Goal: Information Seeking & Learning: Learn about a topic

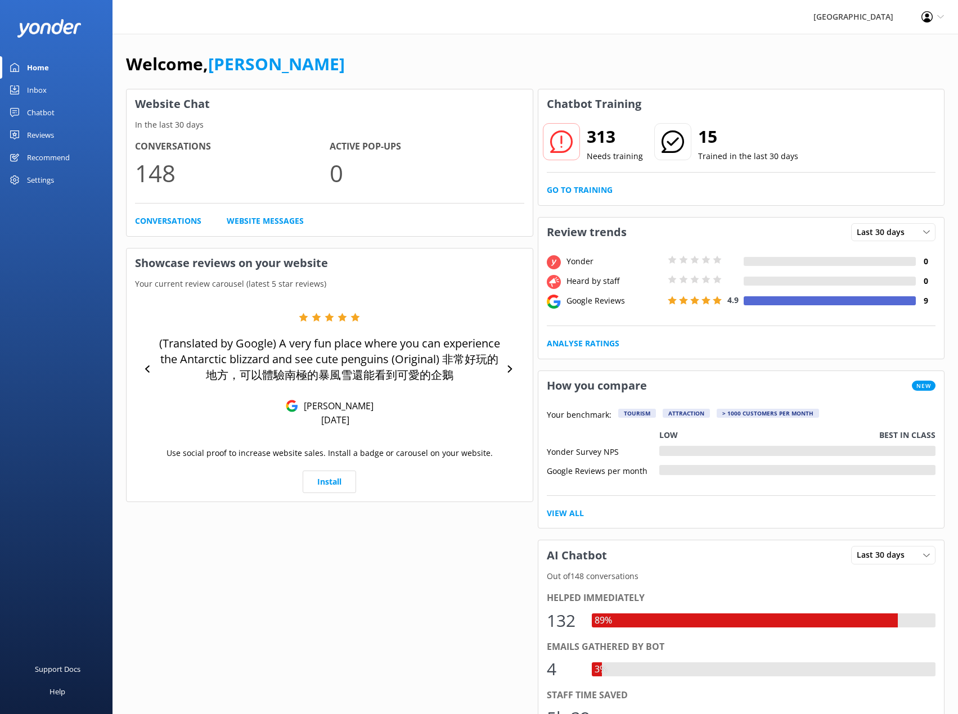
click at [52, 133] on div "Reviews" at bounding box center [40, 135] width 27 height 22
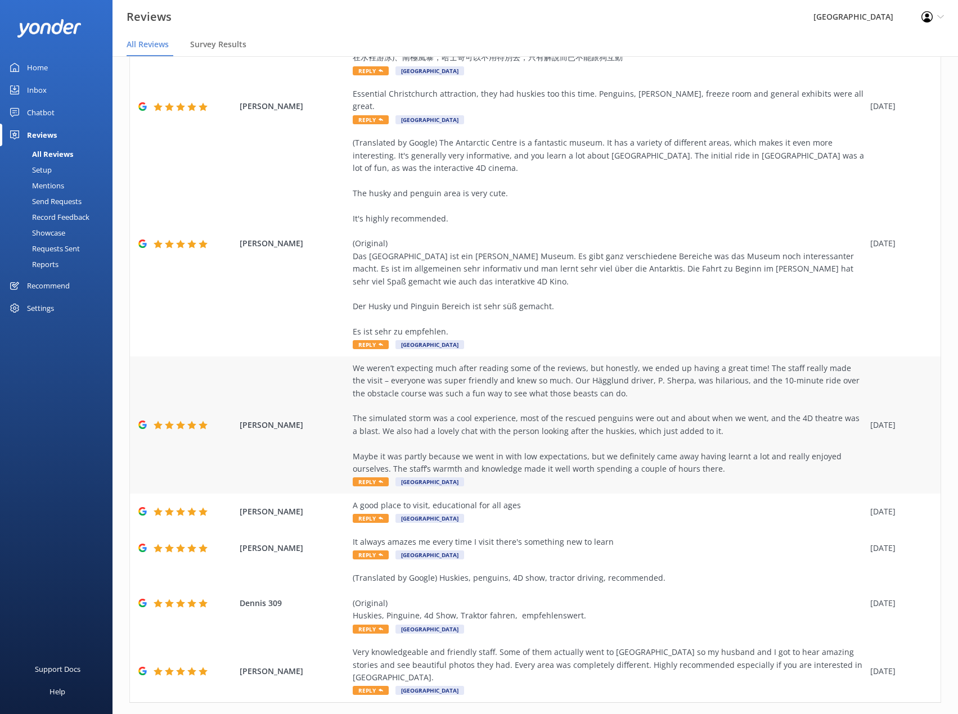
scroll to position [22, 0]
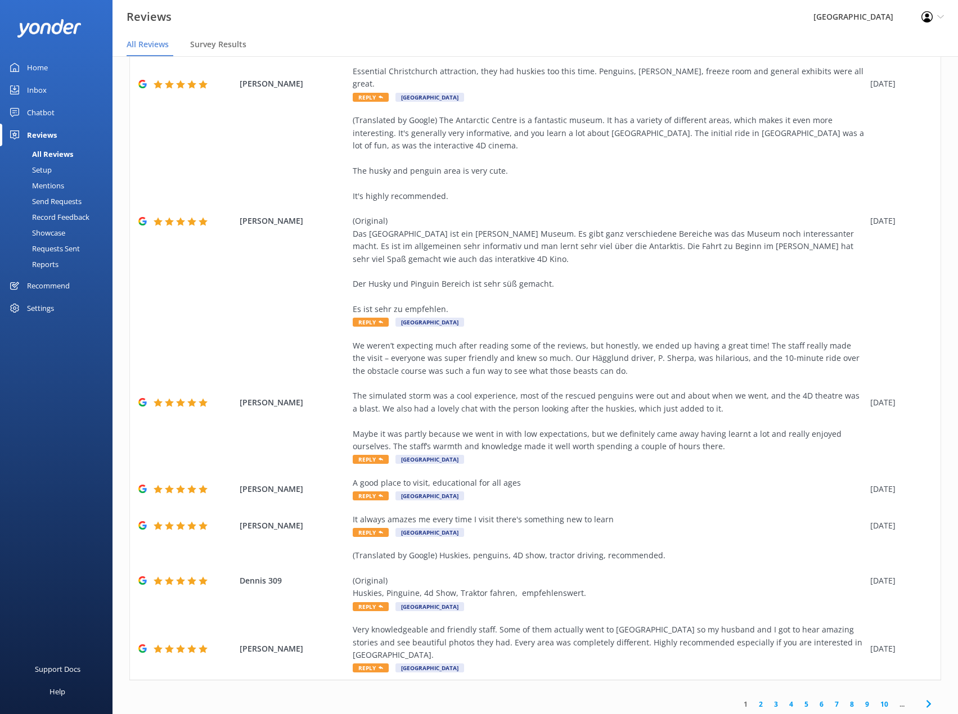
click at [753, 699] on link "2" at bounding box center [760, 704] width 15 height 11
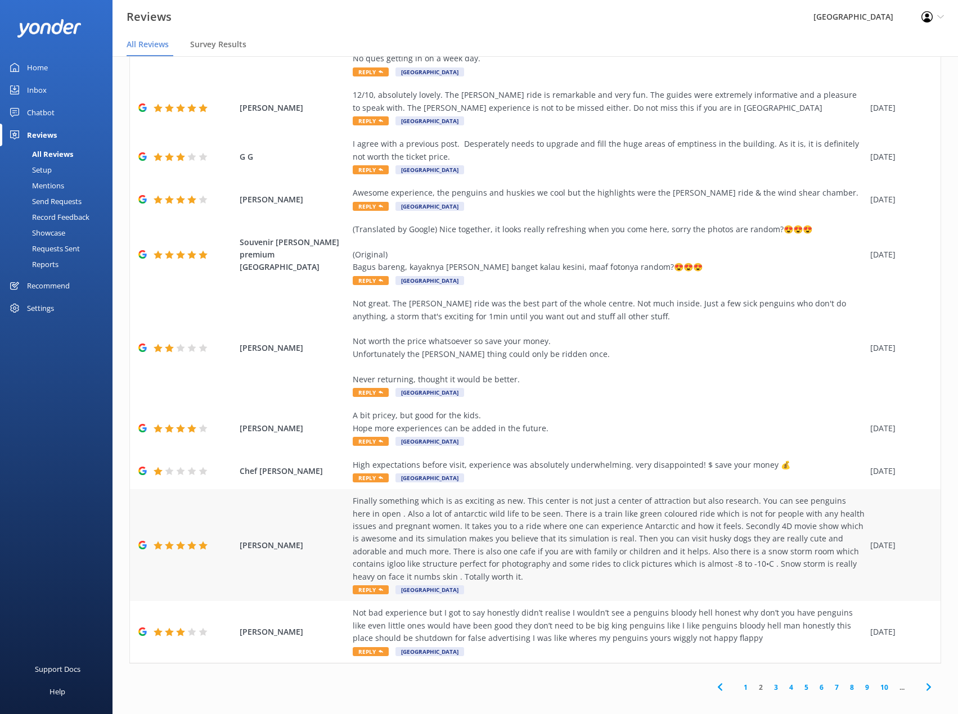
scroll to position [139, 0]
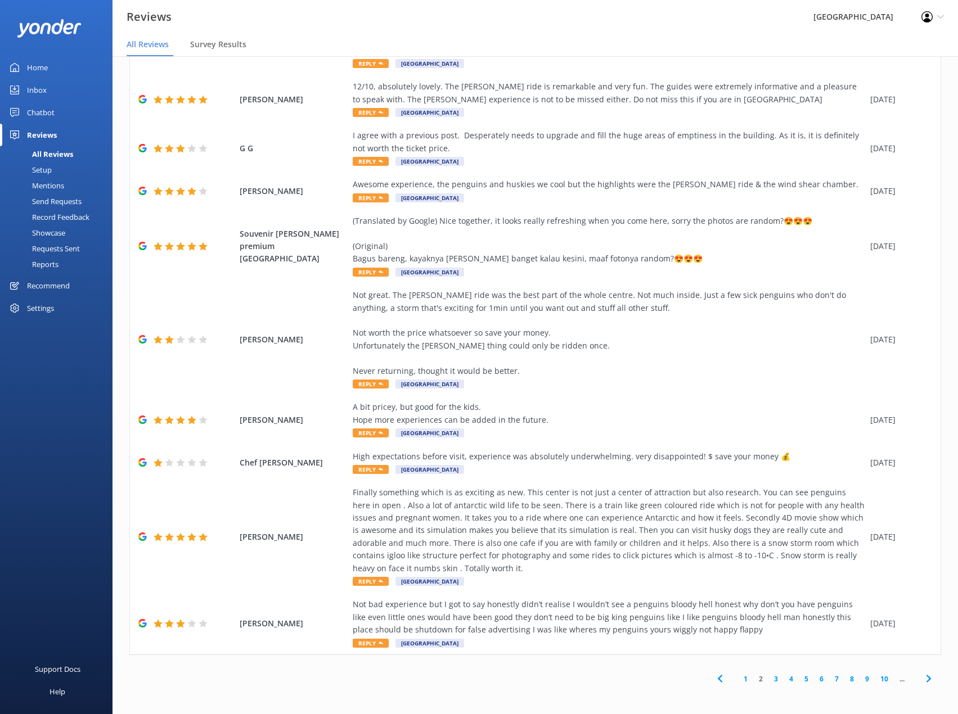
click at [768, 681] on link "3" at bounding box center [775, 679] width 15 height 11
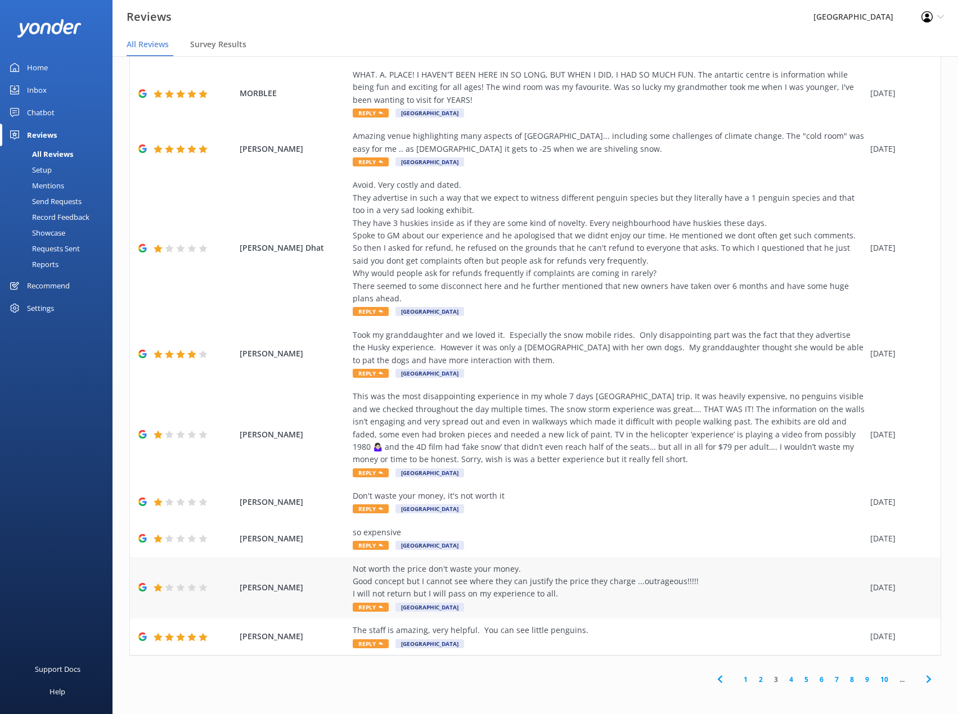
scroll to position [139, 0]
click at [783, 678] on link "4" at bounding box center [790, 679] width 15 height 11
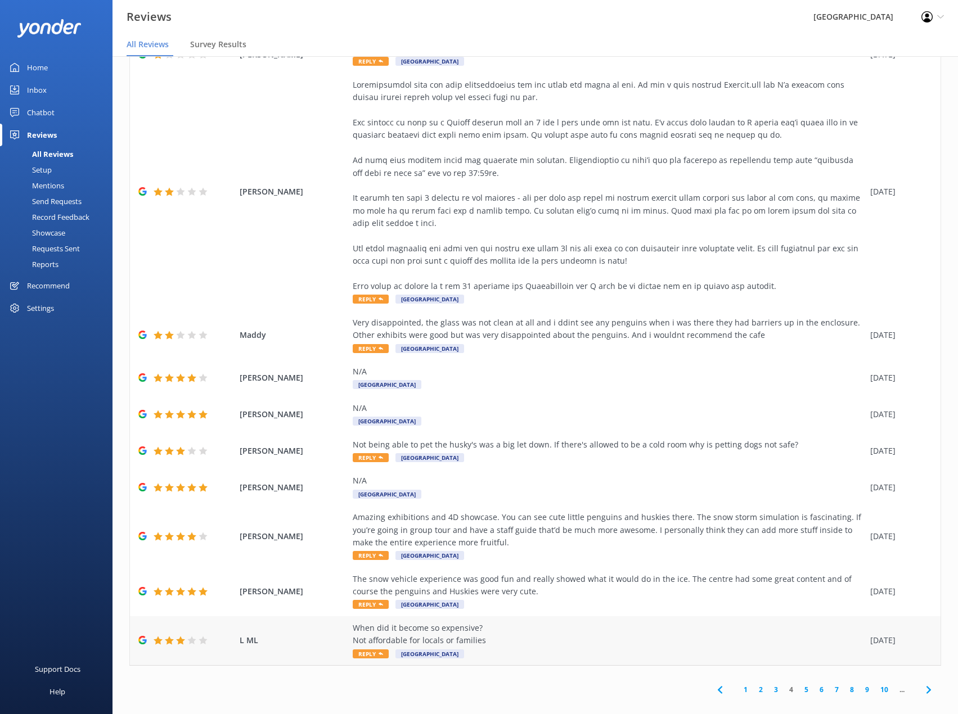
scroll to position [76, 0]
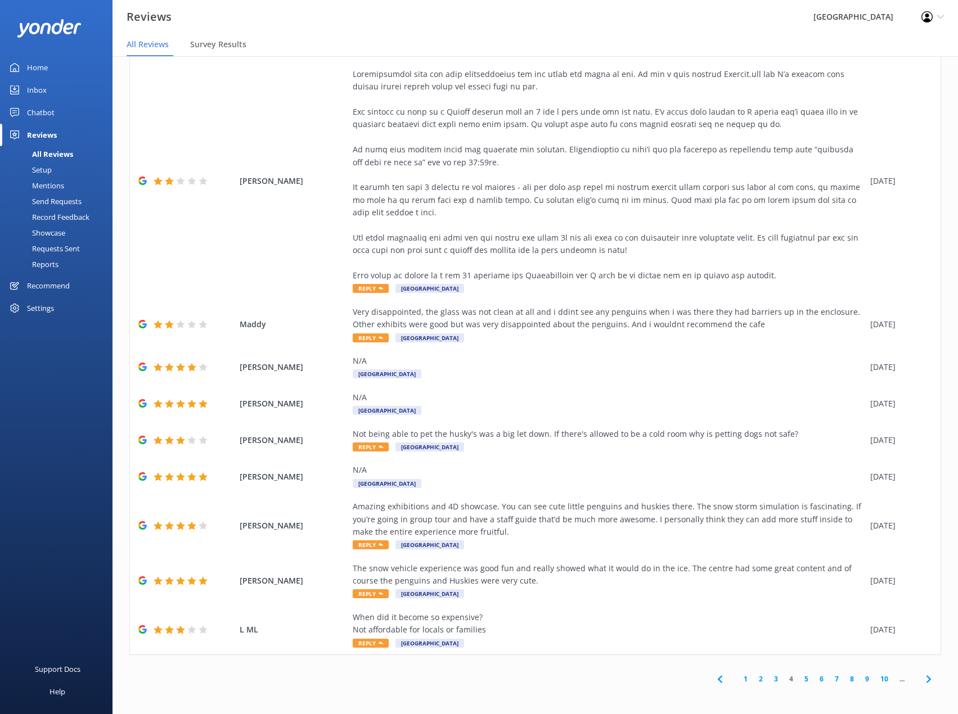
click at [800, 681] on link "5" at bounding box center [806, 679] width 15 height 11
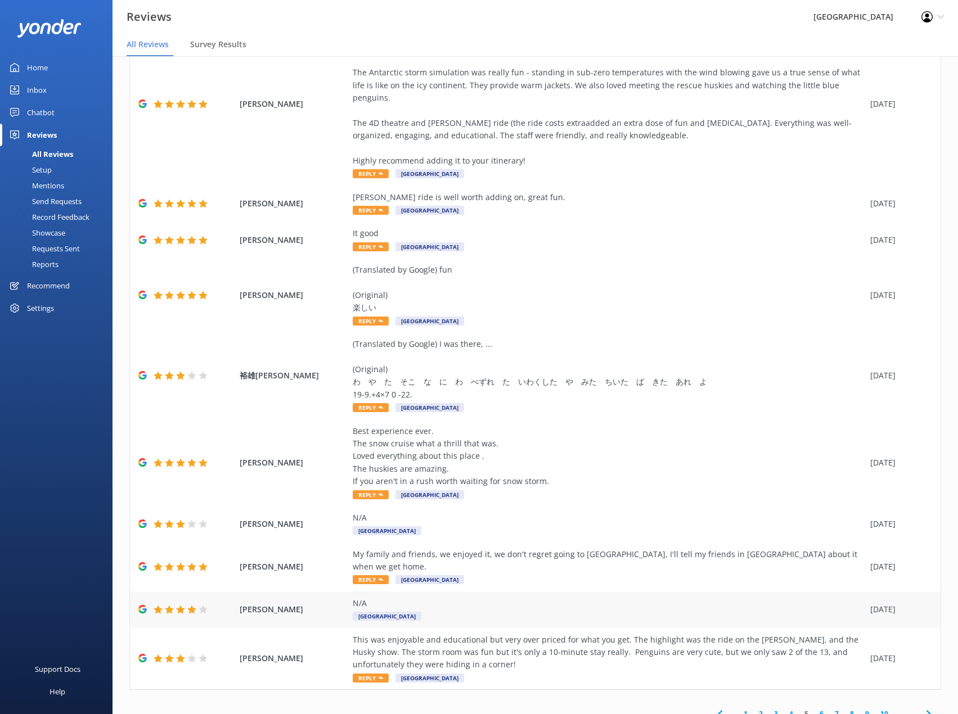
scroll to position [22, 0]
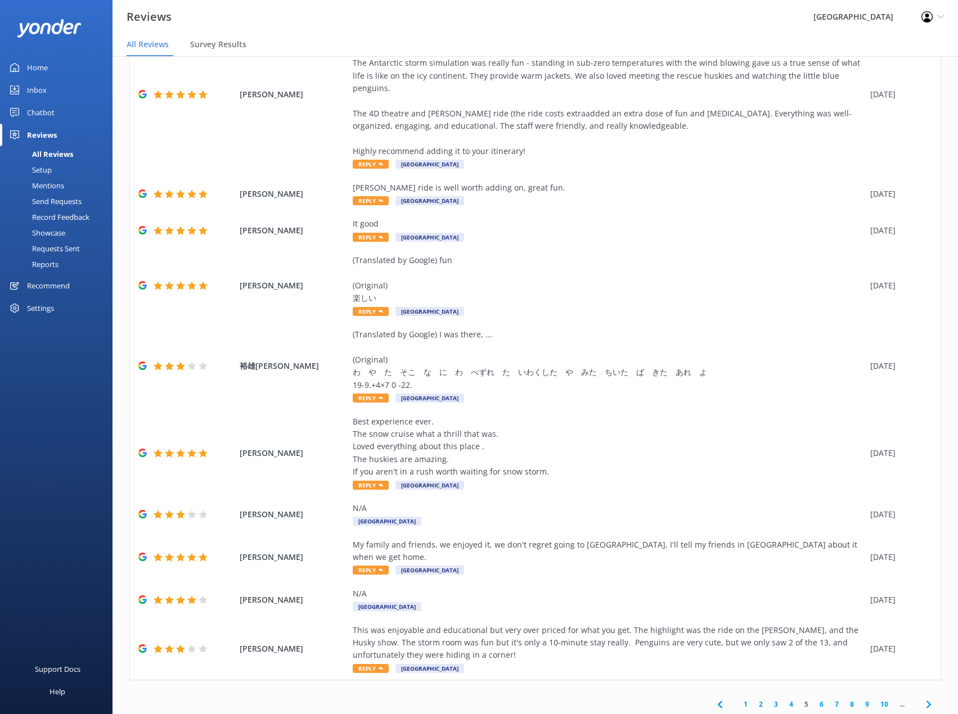
click at [814, 699] on link "6" at bounding box center [821, 704] width 15 height 11
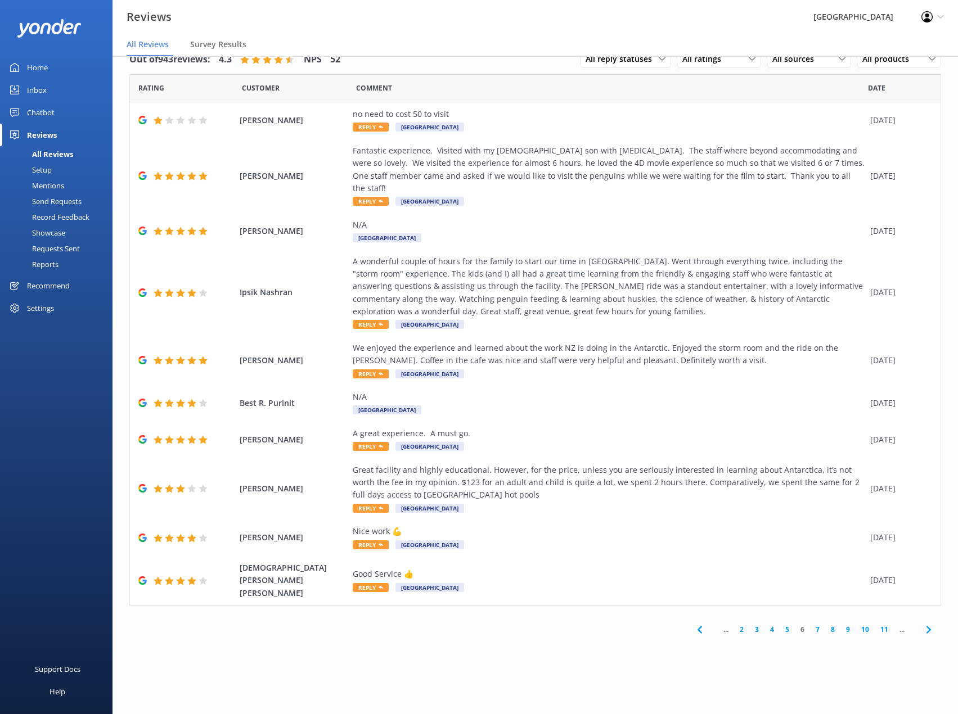
click at [817, 624] on link "7" at bounding box center [817, 629] width 15 height 11
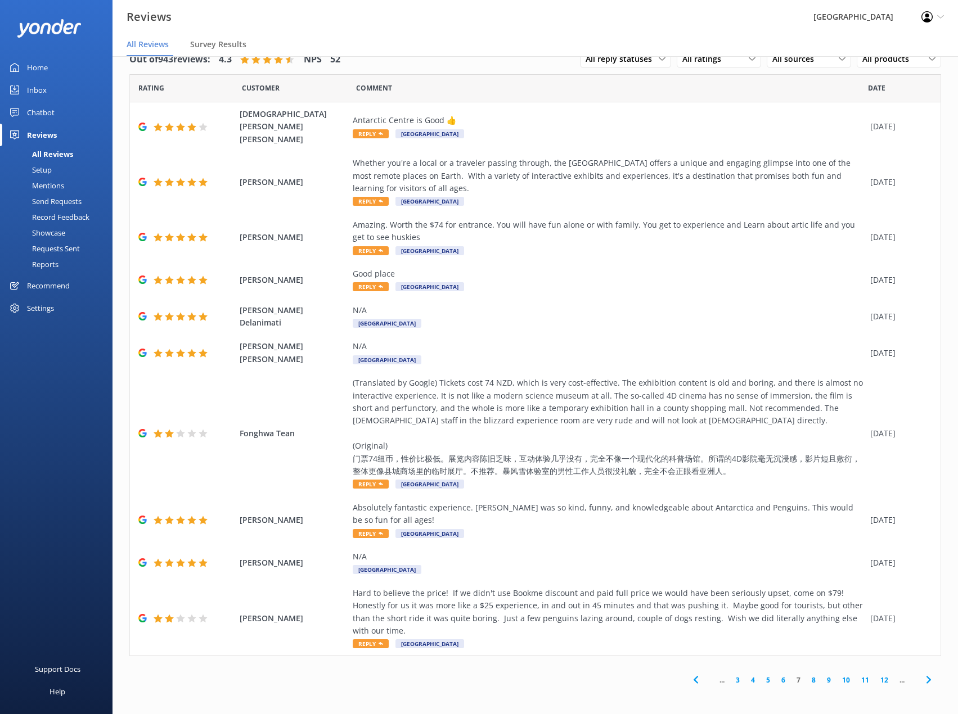
click at [813, 675] on link "8" at bounding box center [813, 680] width 15 height 11
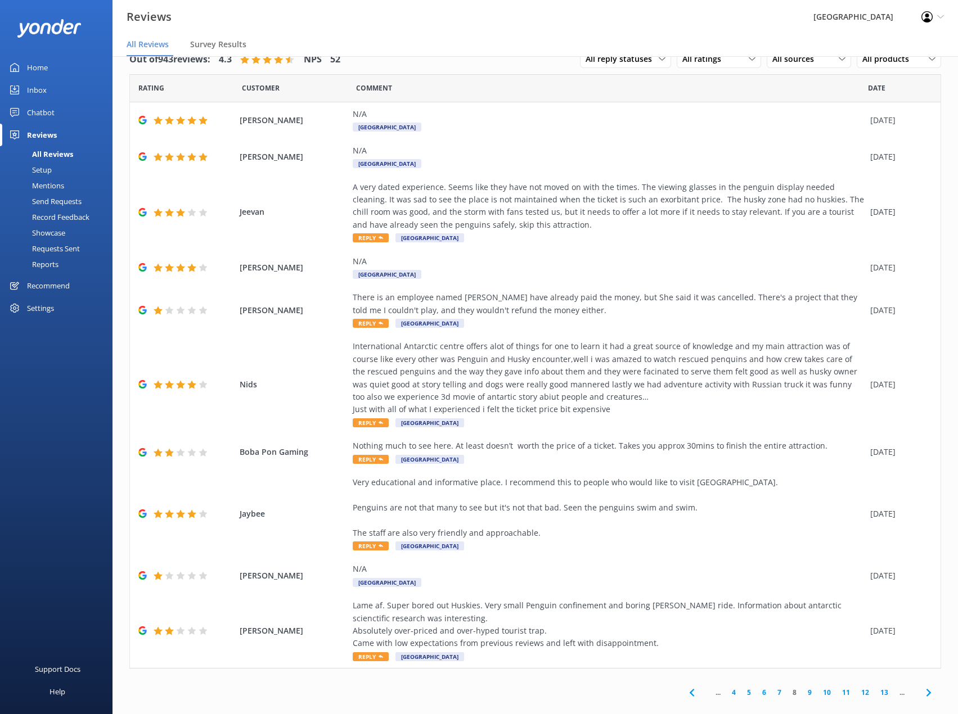
click at [803, 695] on link "9" at bounding box center [809, 692] width 15 height 11
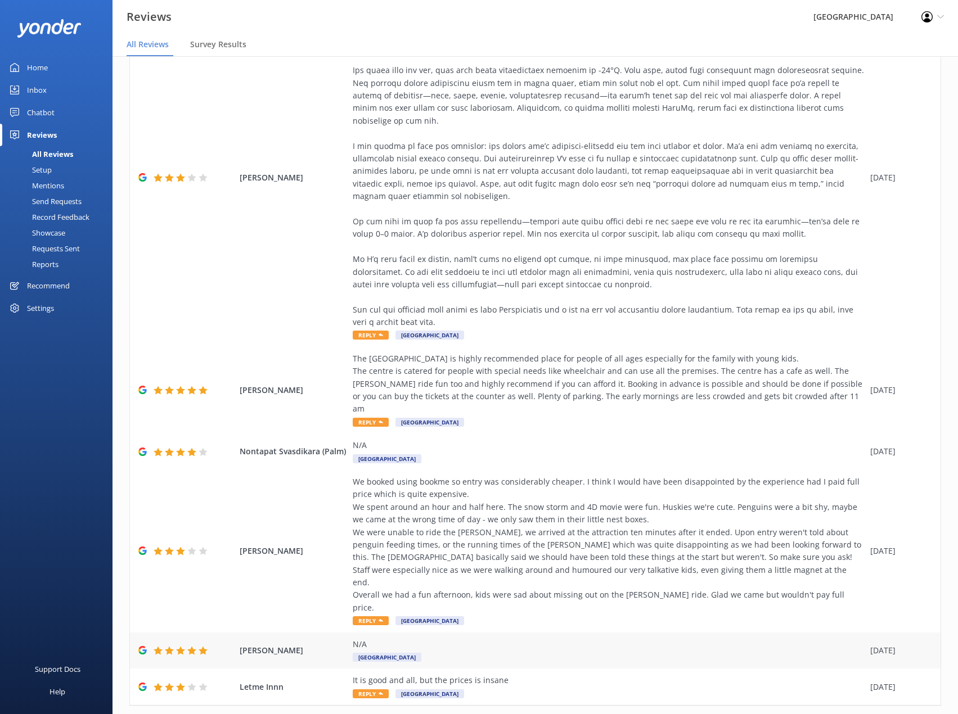
scroll to position [291, 0]
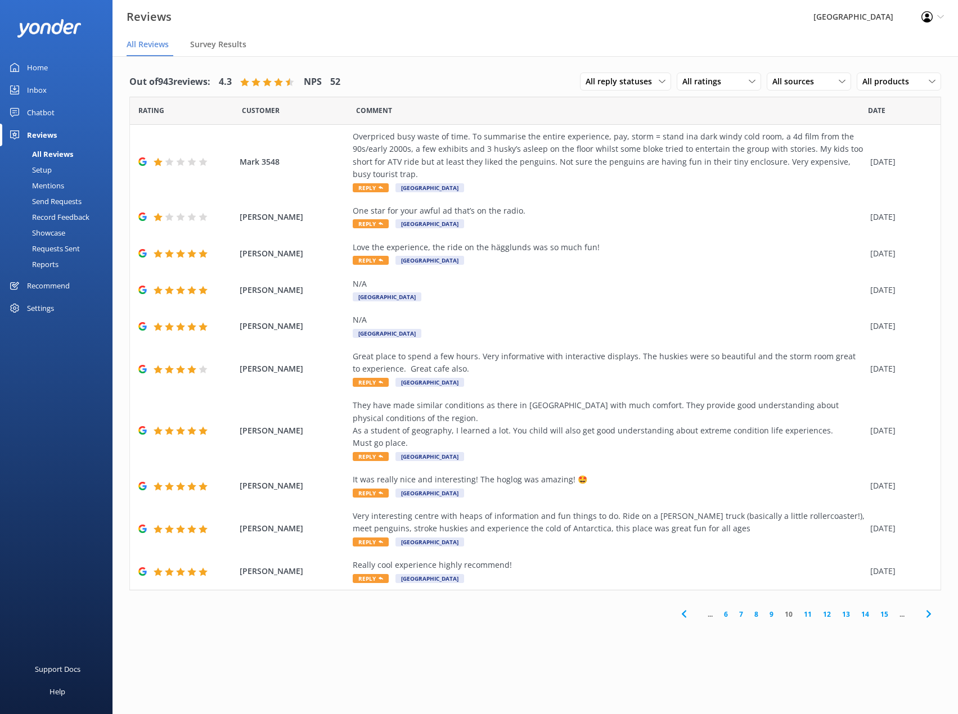
scroll to position [22, 0]
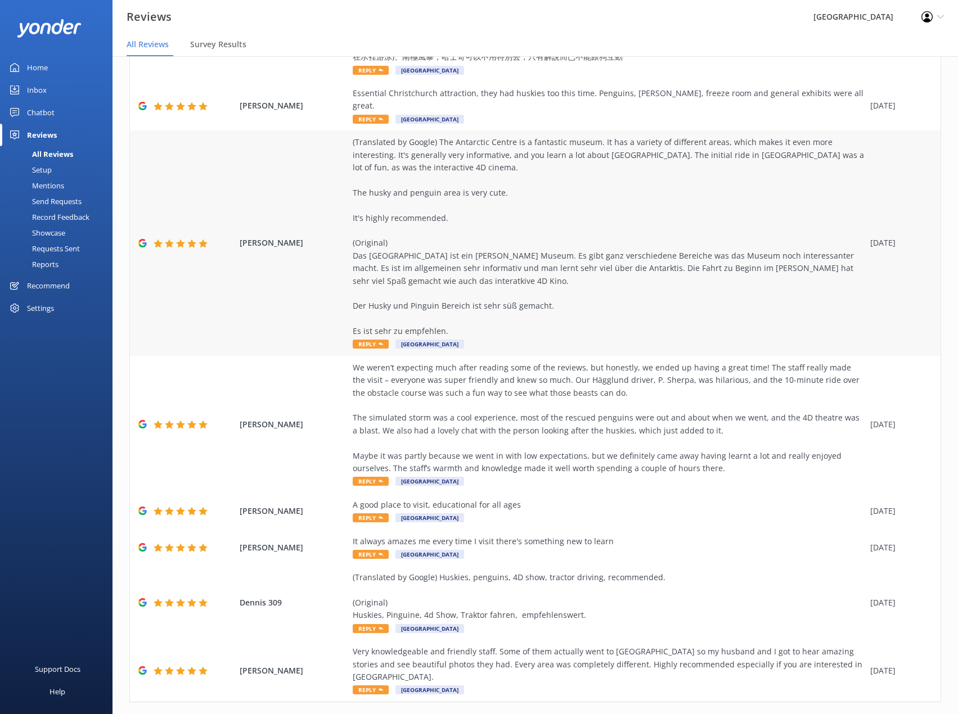
scroll to position [303, 0]
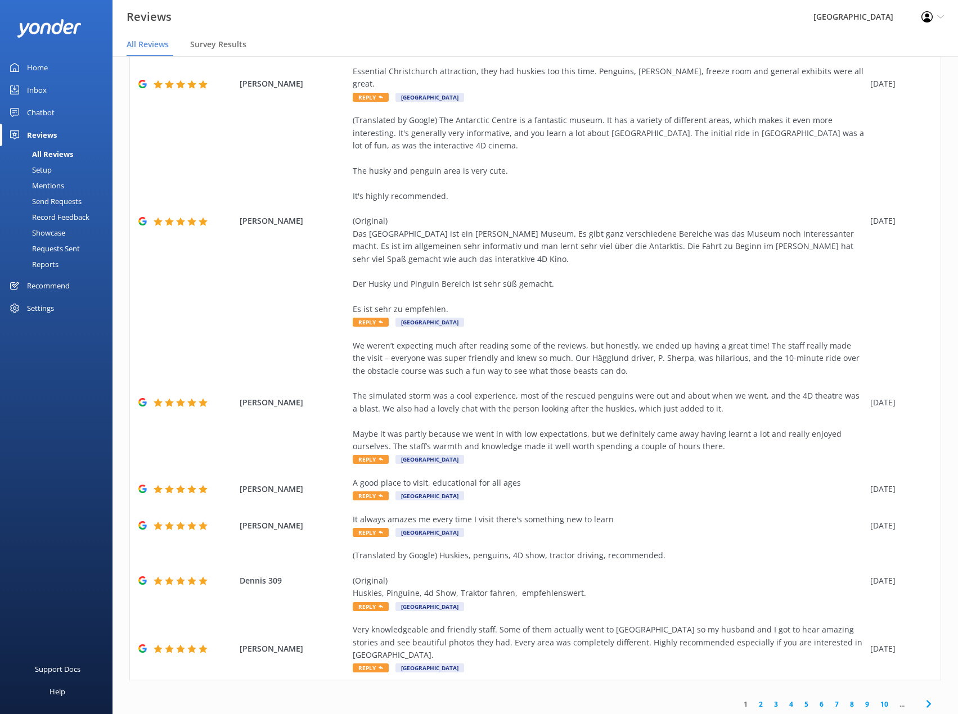
click at [814, 699] on link "6" at bounding box center [821, 704] width 15 height 11
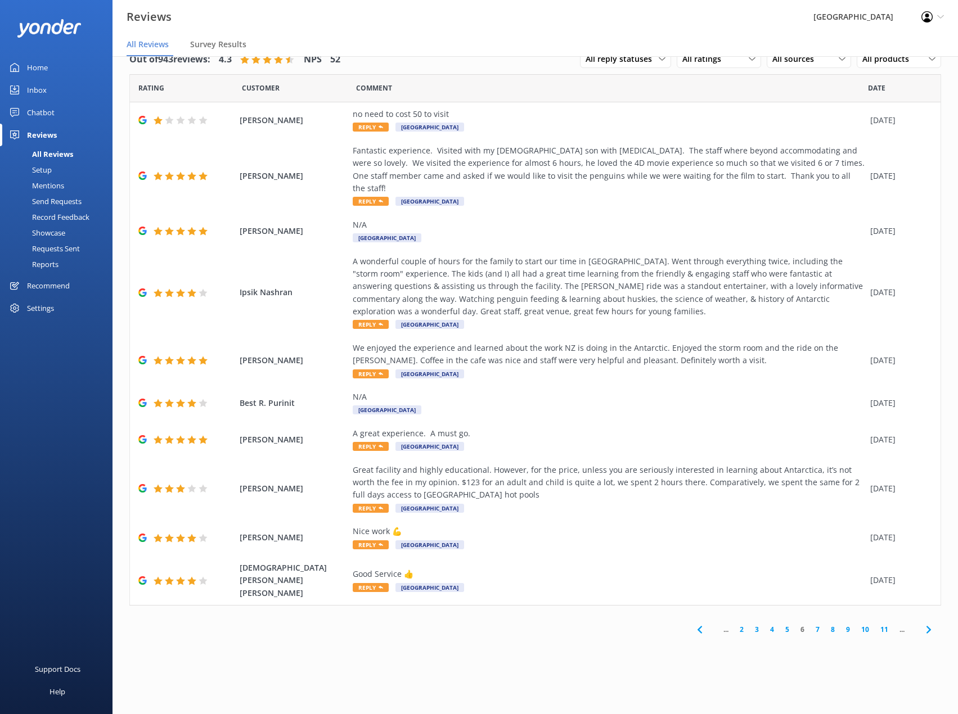
click at [820, 624] on link "7" at bounding box center [817, 629] width 15 height 11
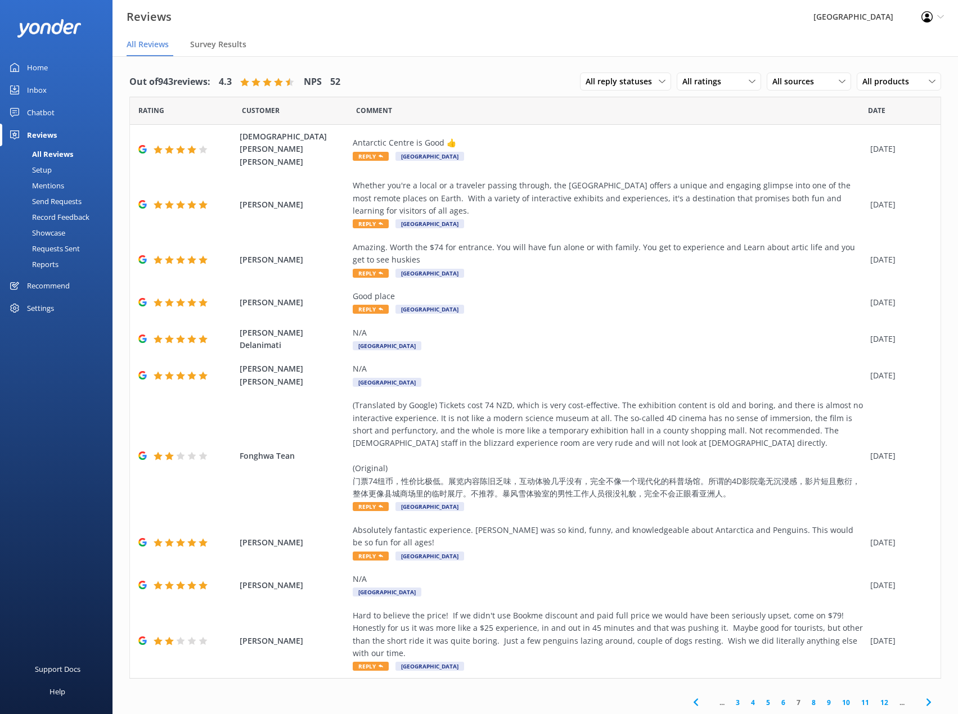
click at [780, 697] on link "6" at bounding box center [783, 702] width 15 height 11
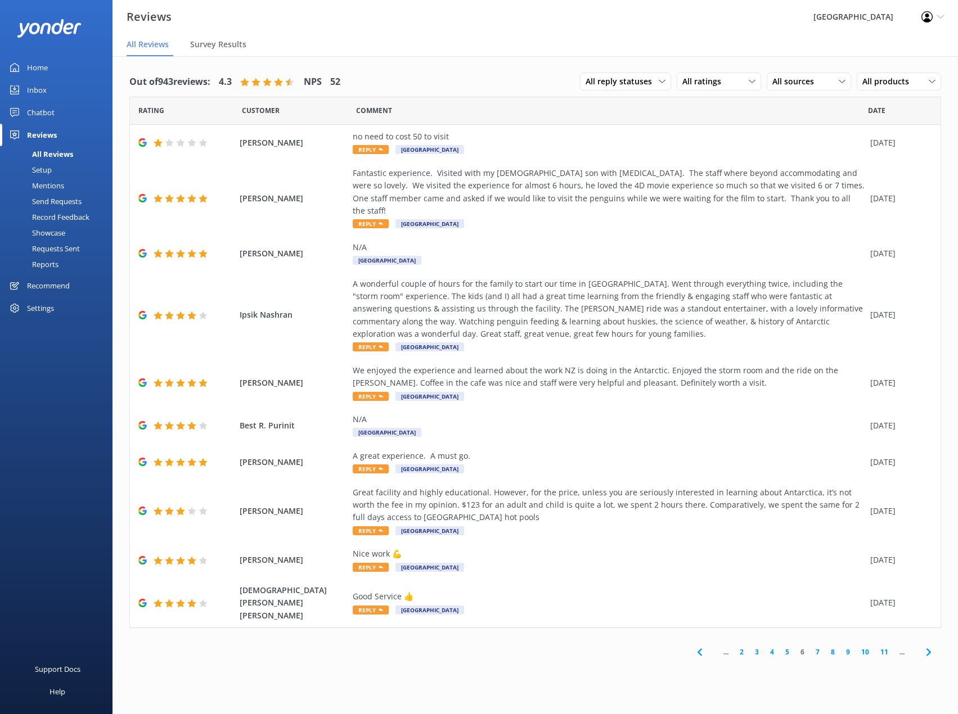
click at [820, 647] on link "7" at bounding box center [817, 652] width 15 height 11
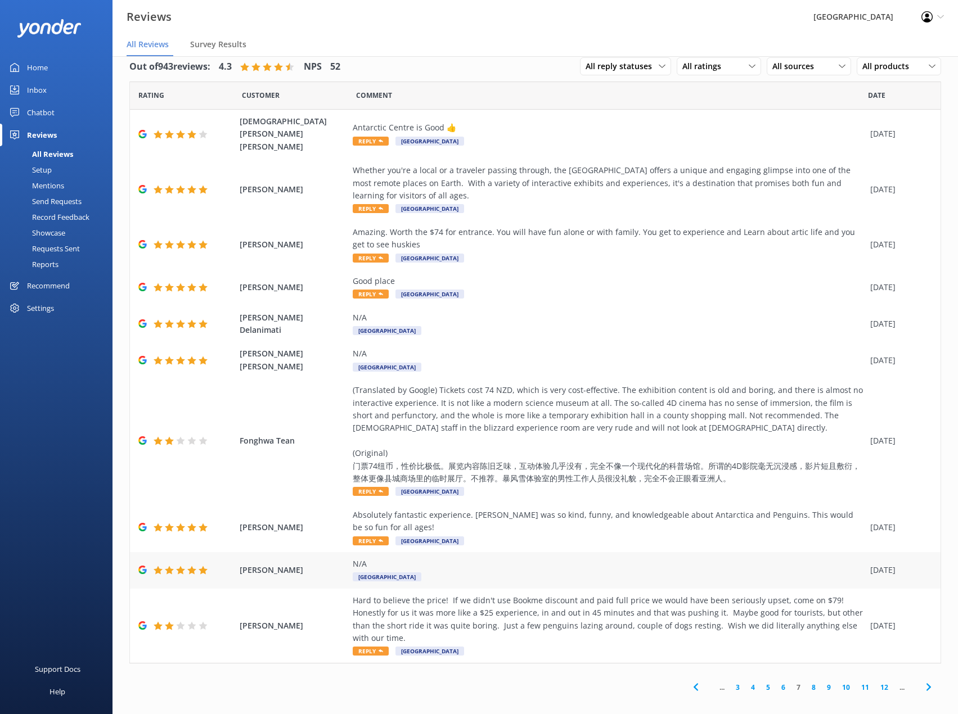
scroll to position [22, 0]
